Goal: Task Accomplishment & Management: Manage account settings

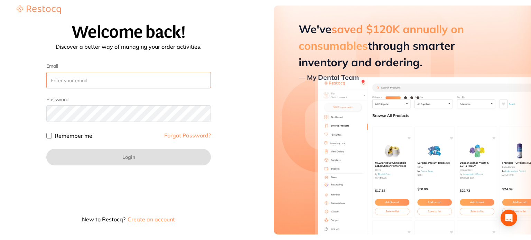
click at [82, 80] on input "Email" at bounding box center [128, 80] width 165 height 17
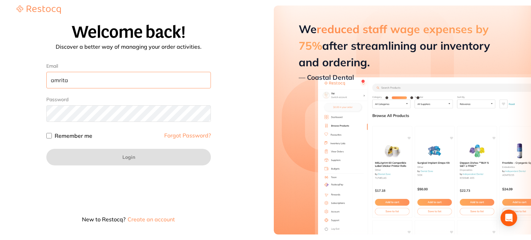
type input "[EMAIL_ADDRESS][DOMAIN_NAME]"
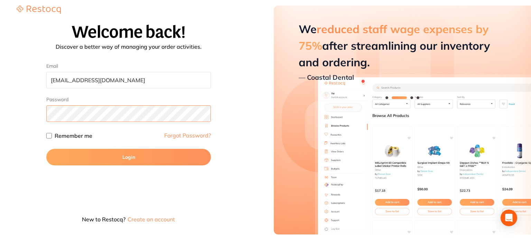
click at [46, 149] on button "Login" at bounding box center [128, 157] width 165 height 17
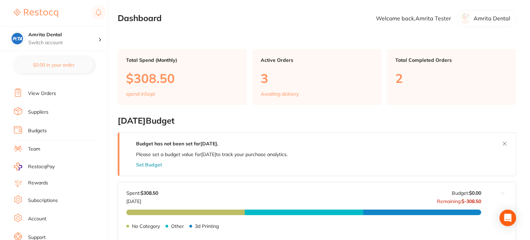
scroll to position [82, 0]
click at [35, 199] on link "Account" at bounding box center [37, 202] width 18 height 7
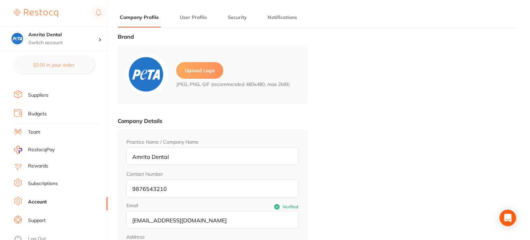
type input "Amrita"
type input "Tester"
type input "[EMAIL_ADDRESS][DOMAIN_NAME]"
drag, startPoint x: 218, startPoint y: 224, endPoint x: 124, endPoint y: 227, distance: 94.1
click at [124, 227] on div "Practice Name / Company Name Amrita Dental Contact Number [PHONE_NUMBER] Email …" at bounding box center [213, 211] width 190 height 162
